Goal: Information Seeking & Learning: Learn about a topic

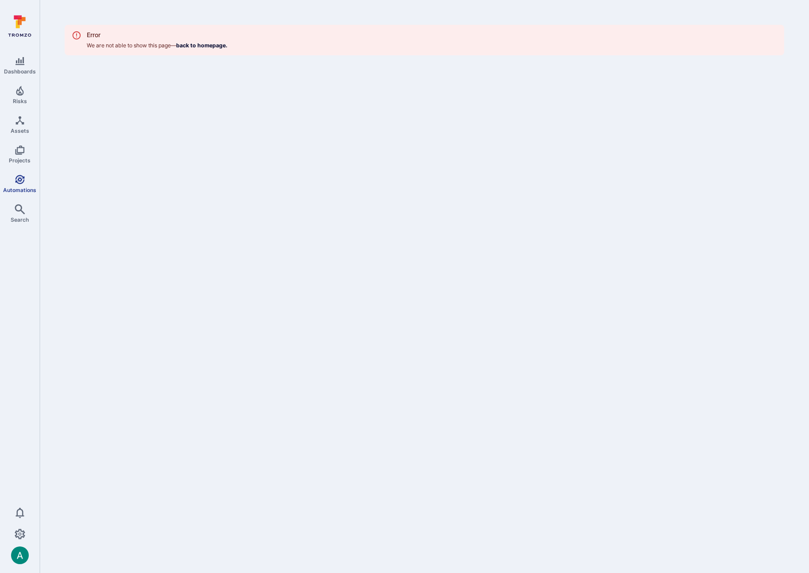
click at [17, 180] on icon "Automations" at bounding box center [20, 179] width 11 height 11
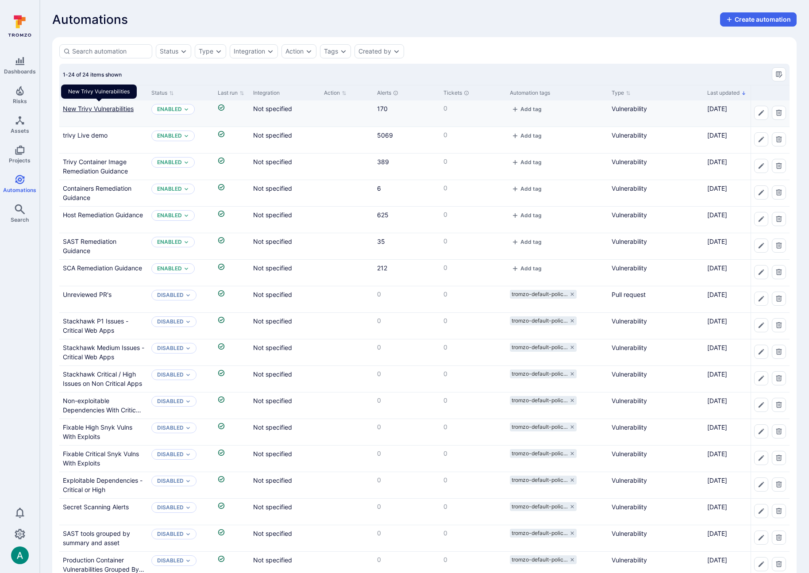
click at [104, 108] on link "New Trivy Vulnerabilities" at bounding box center [98, 109] width 71 height 8
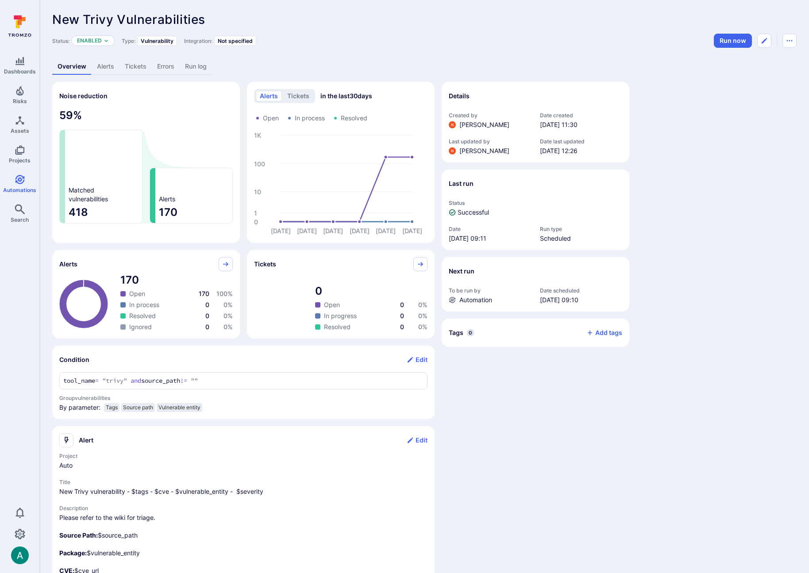
click at [103, 67] on link "Alerts" at bounding box center [106, 66] width 28 height 16
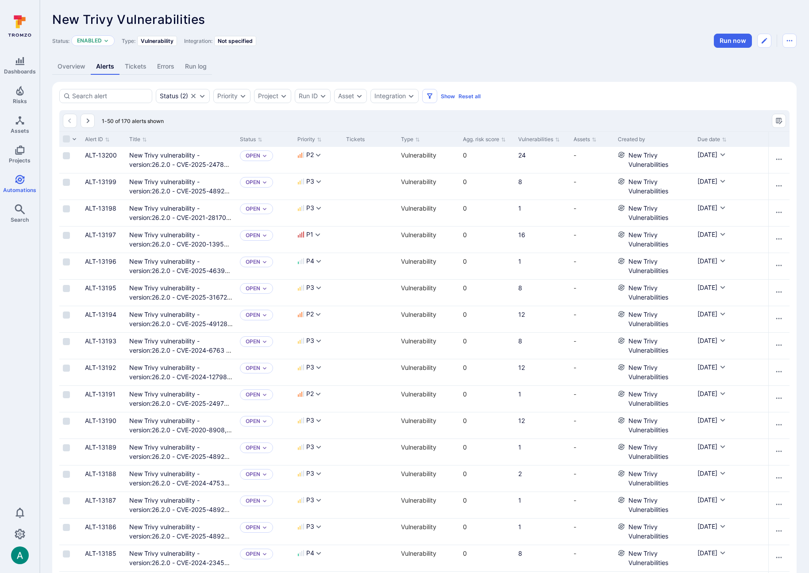
click at [72, 66] on link "Overview" at bounding box center [71, 66] width 39 height 16
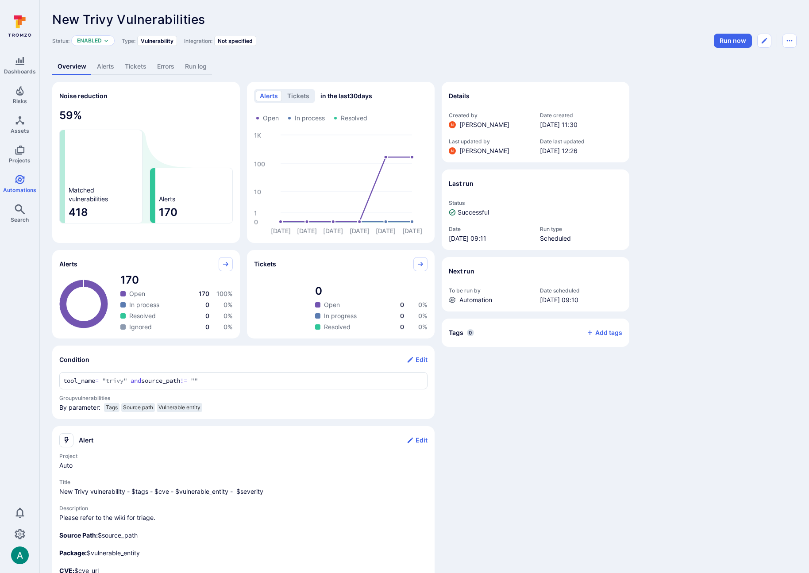
click at [105, 65] on link "Alerts" at bounding box center [106, 66] width 28 height 16
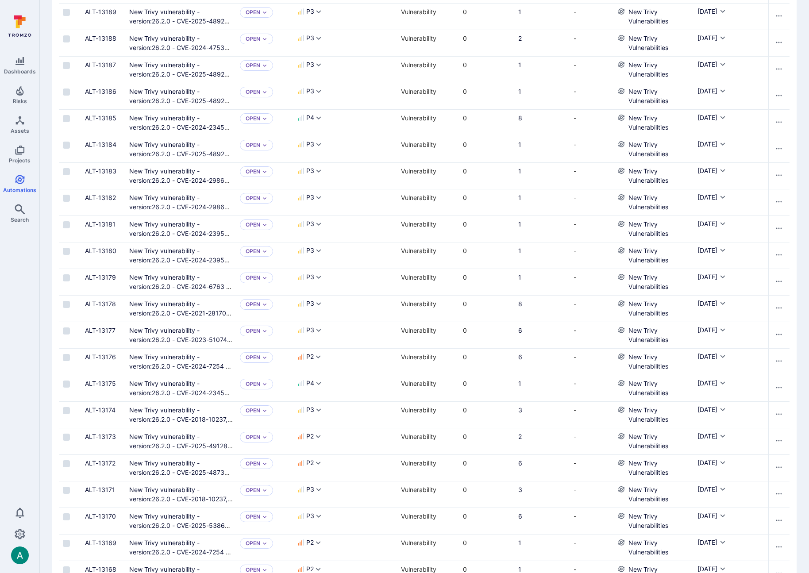
scroll to position [436, 0]
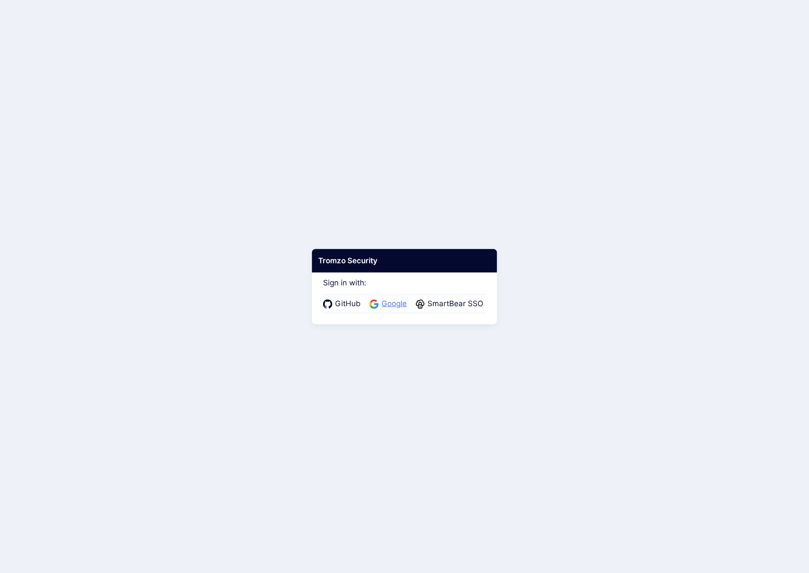
click at [392, 304] on span "Google" at bounding box center [394, 304] width 31 height 12
